Goal: Task Accomplishment & Management: Manage account settings

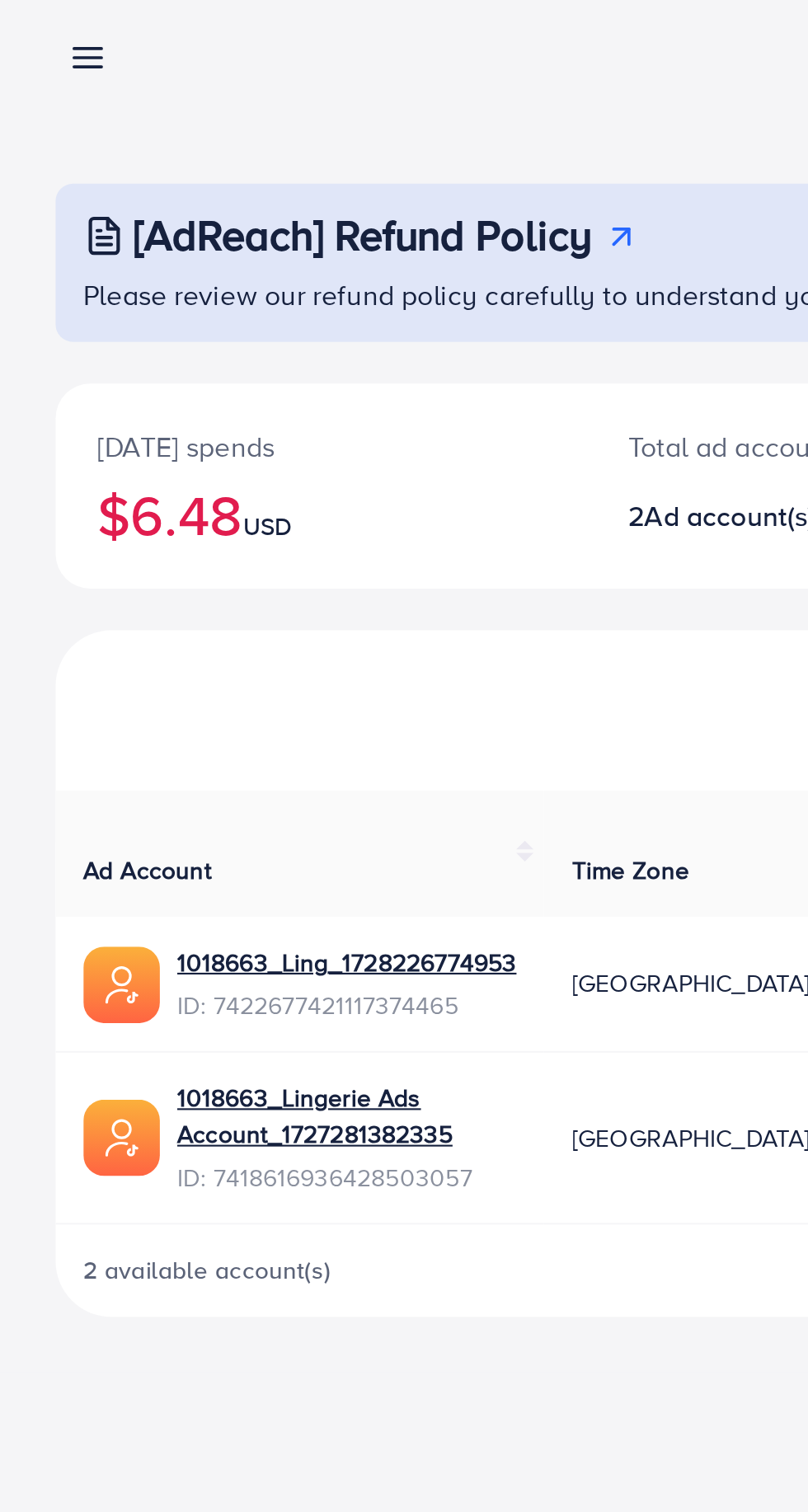
click at [31, 38] on link at bounding box center [38, 41] width 24 height 21
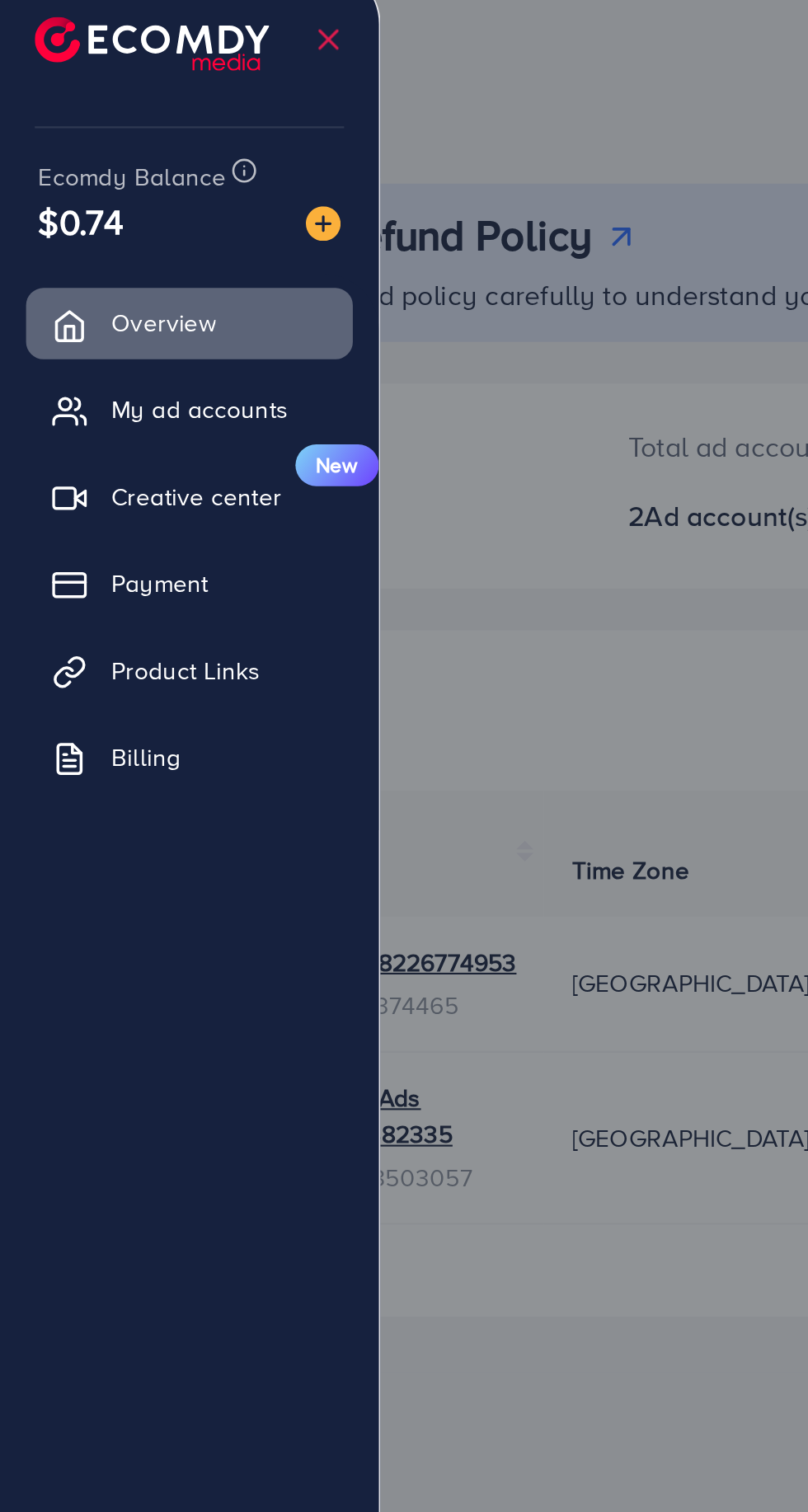
click at [350, 409] on div at bounding box center [404, 907] width 808 height 1815
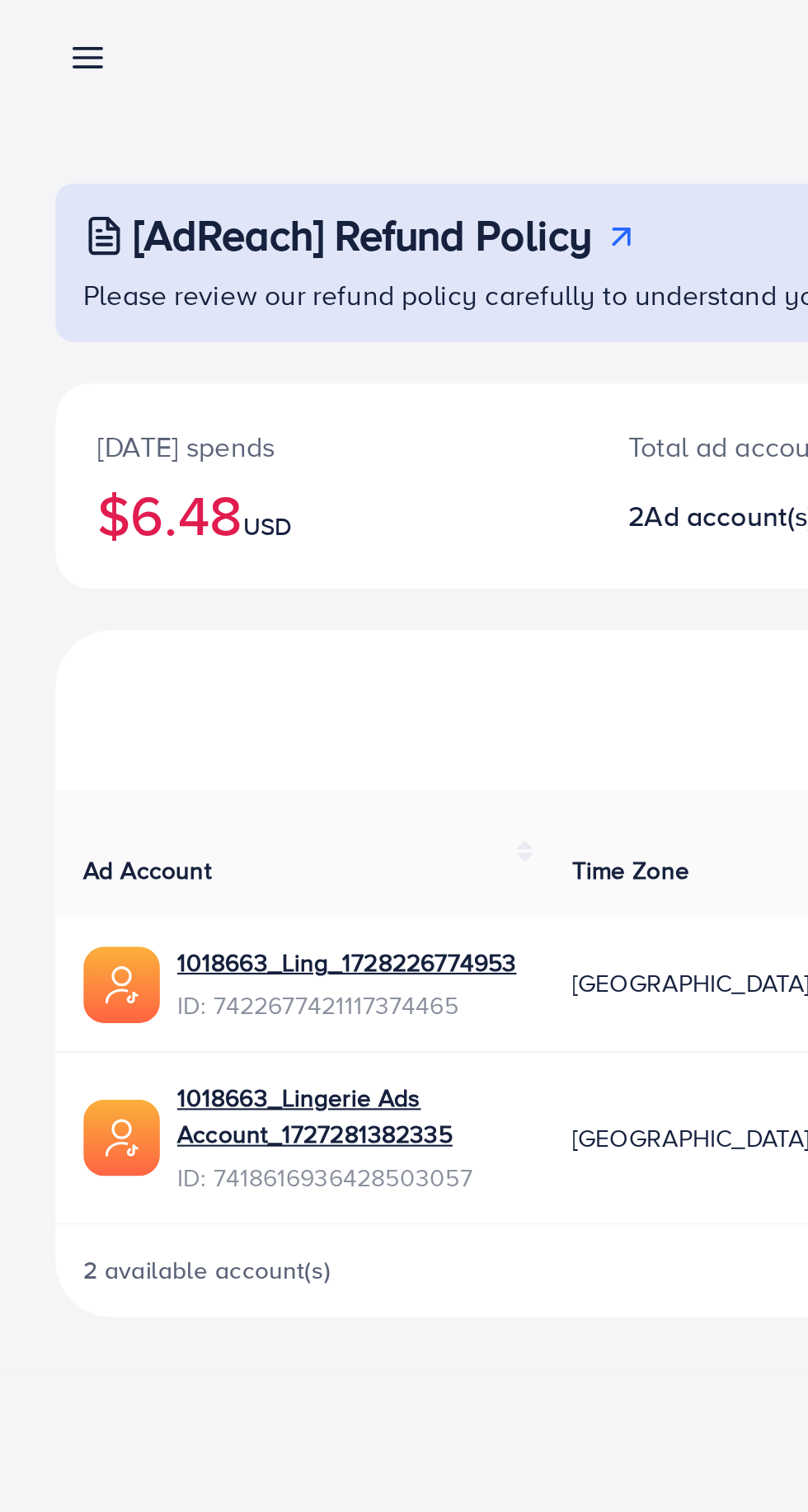
click at [41, 39] on line at bounding box center [41, 39] width 13 height 0
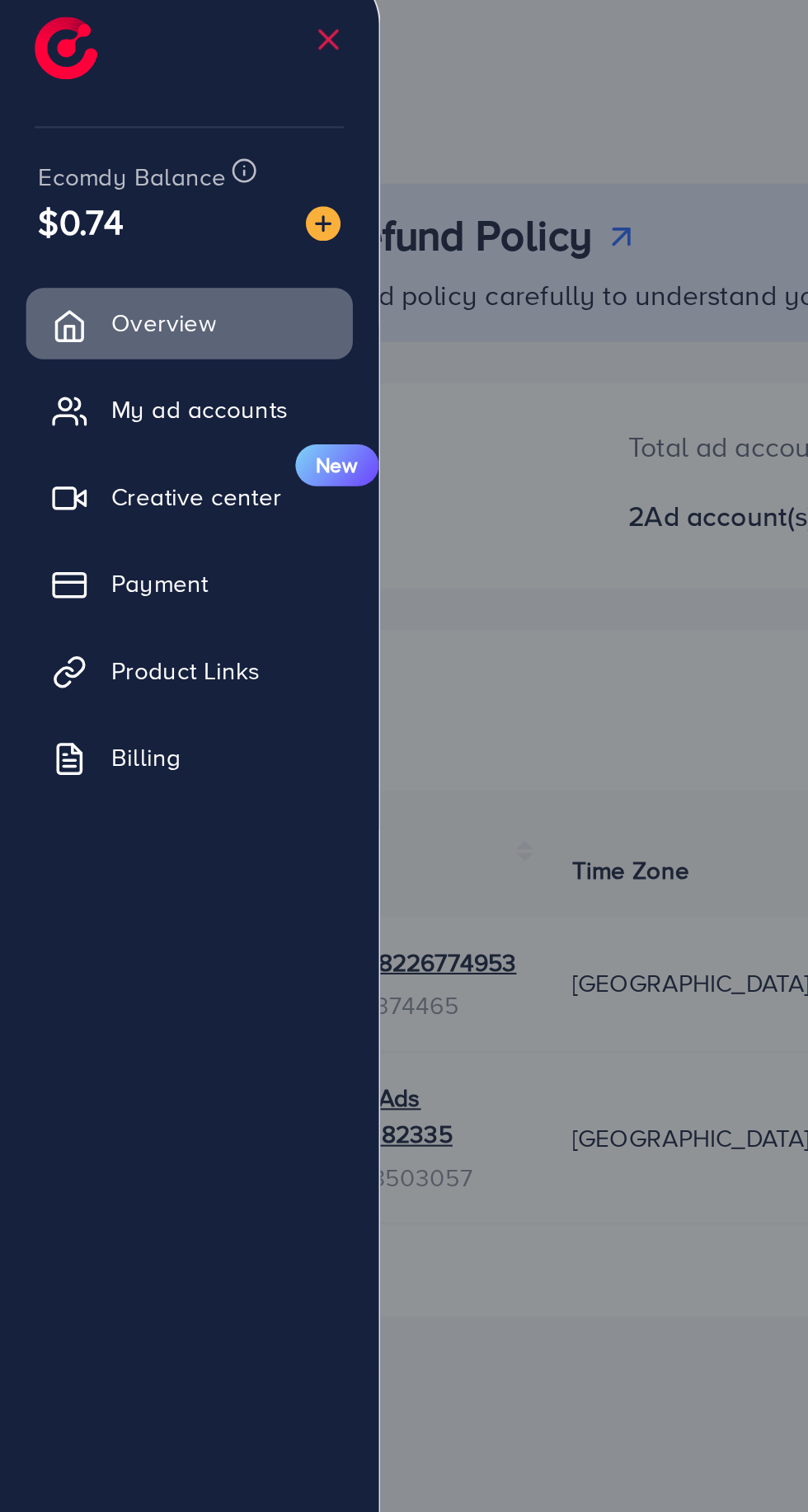
click at [30, 214] on icon at bounding box center [32, 210] width 17 height 17
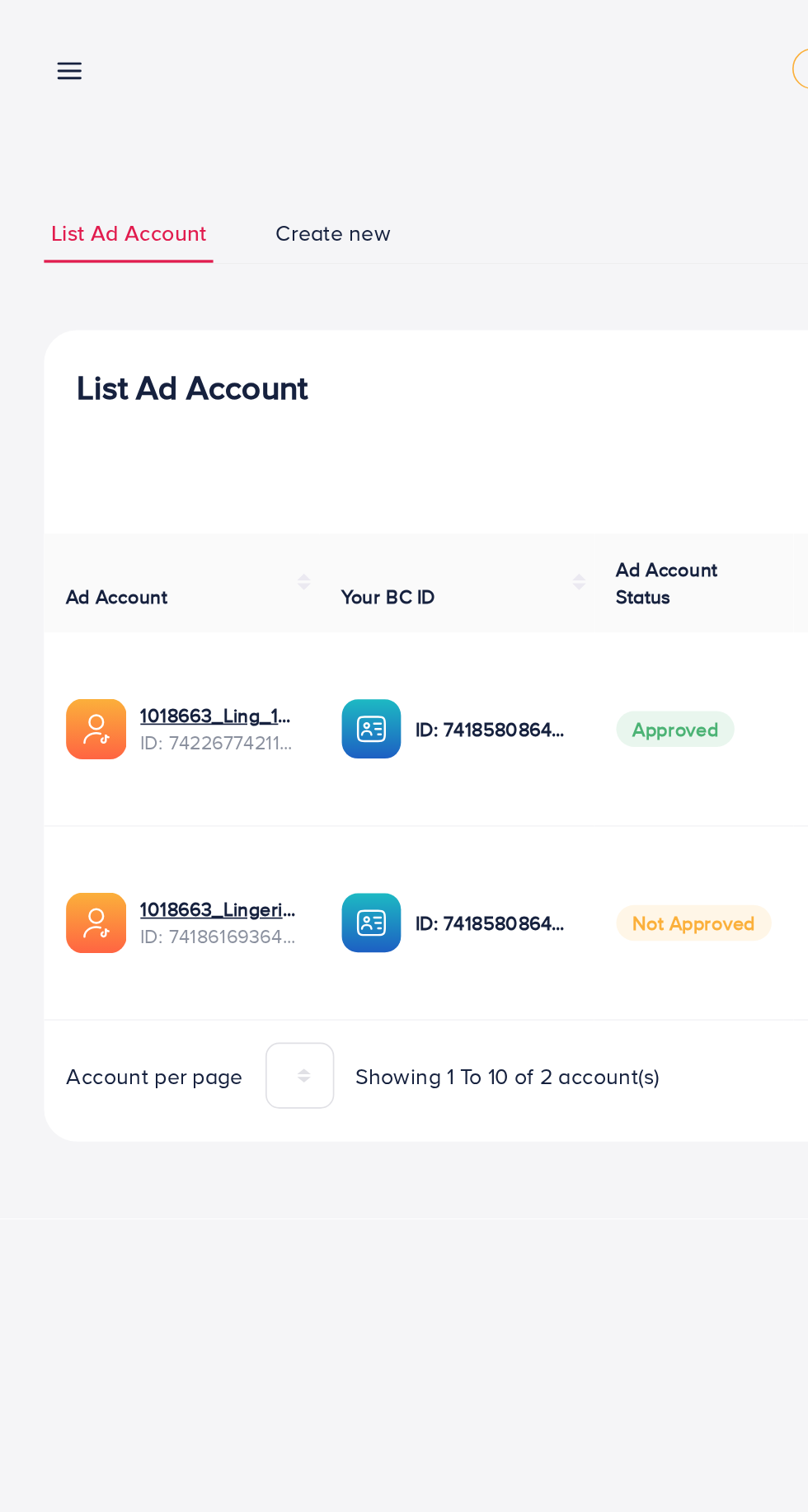
click at [41, 39] on line at bounding box center [41, 39] width 13 height 0
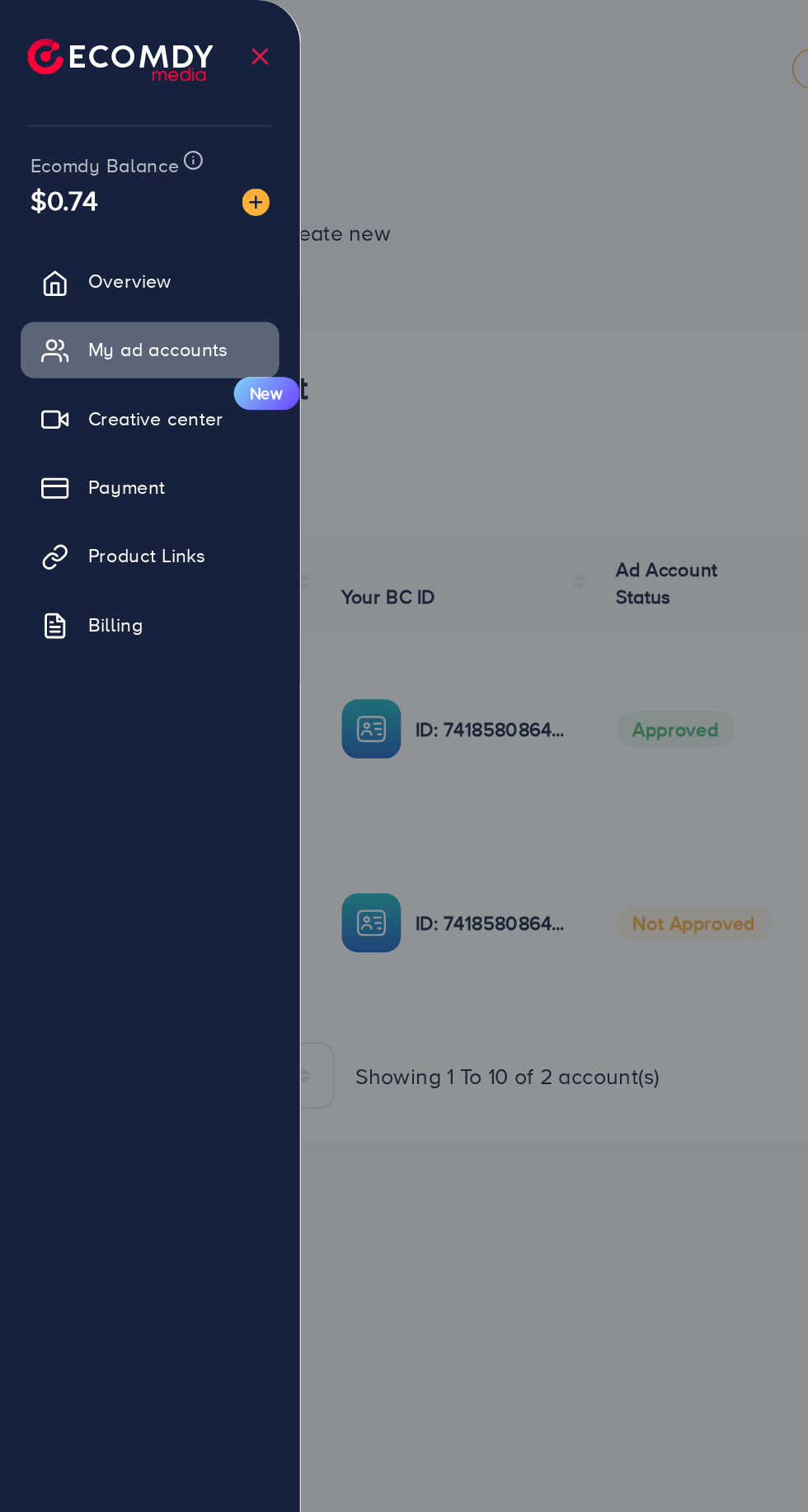
click at [361, 524] on div at bounding box center [404, 907] width 808 height 1815
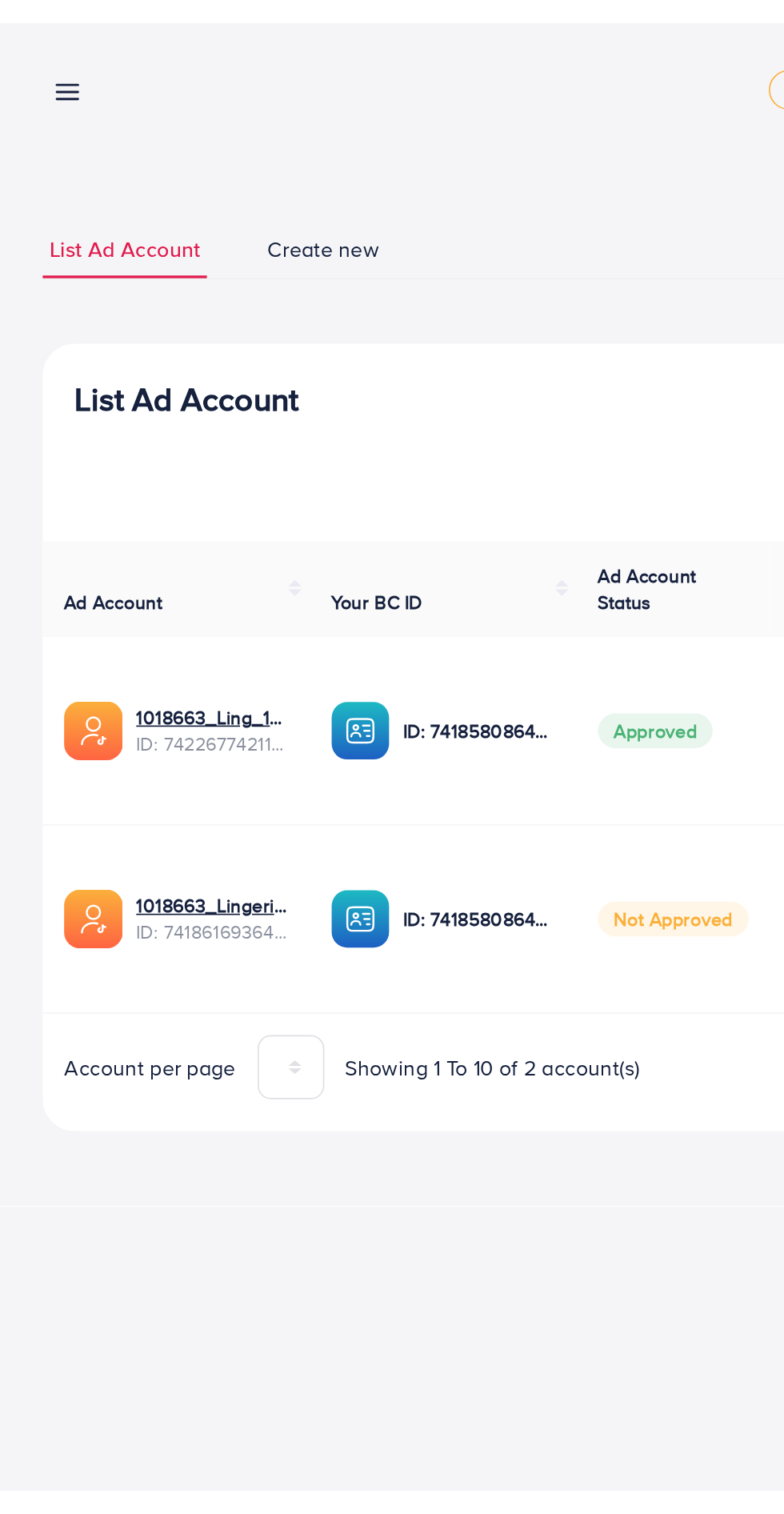
scroll to position [0, 45]
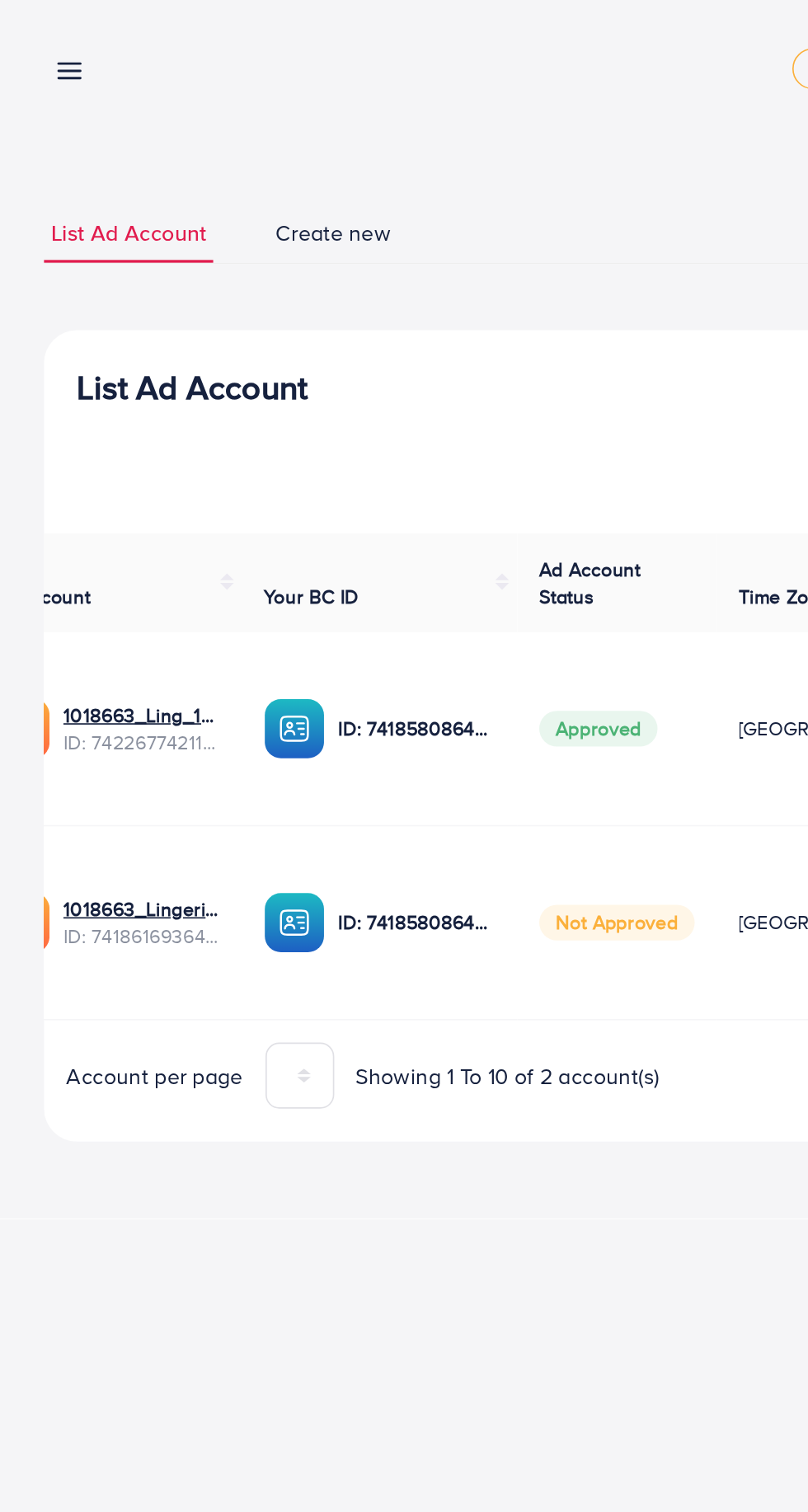
click at [33, 33] on link at bounding box center [38, 41] width 24 height 21
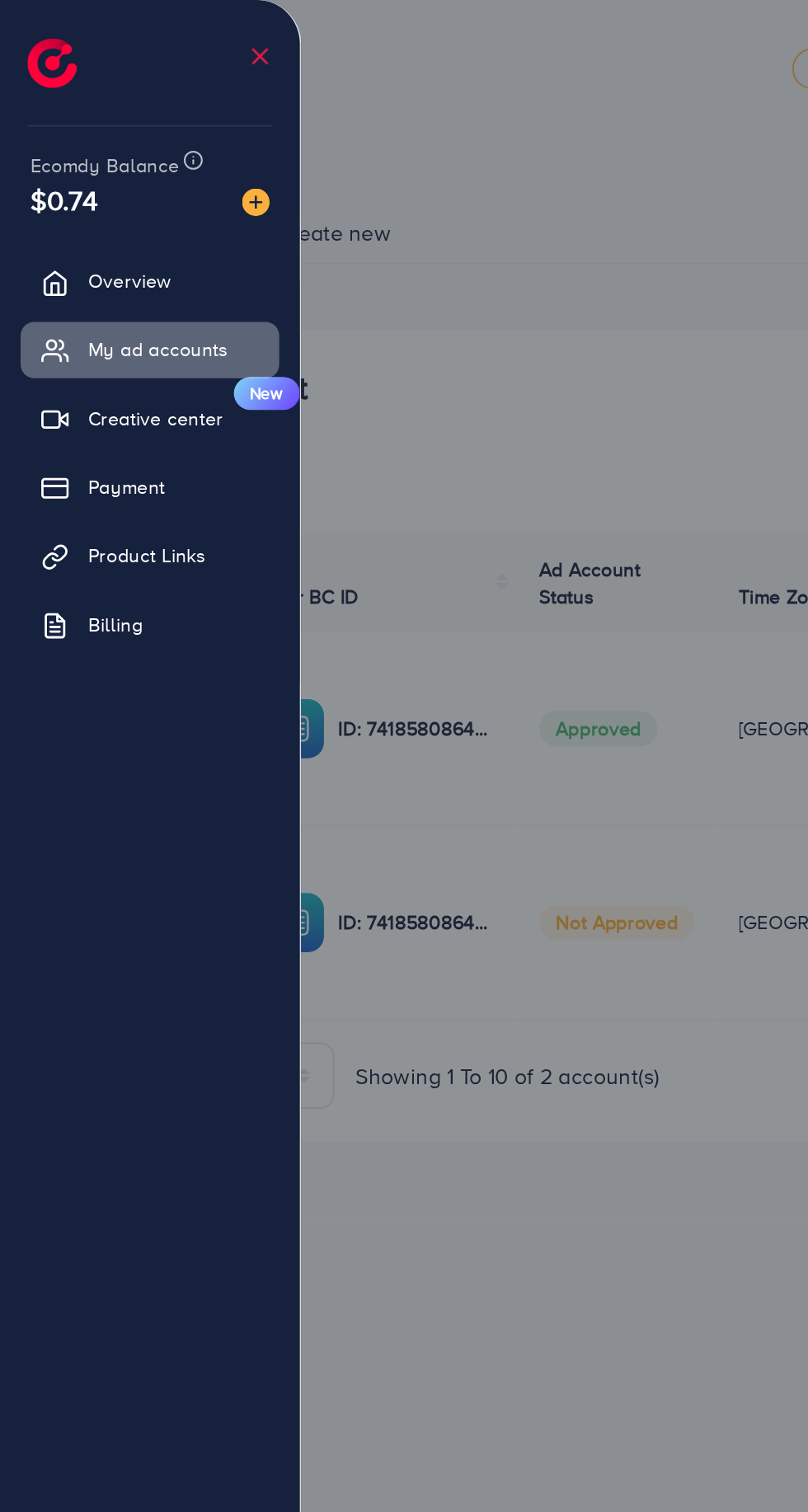
click at [385, 754] on div at bounding box center [404, 907] width 808 height 1815
